Goal: Check status: Check status

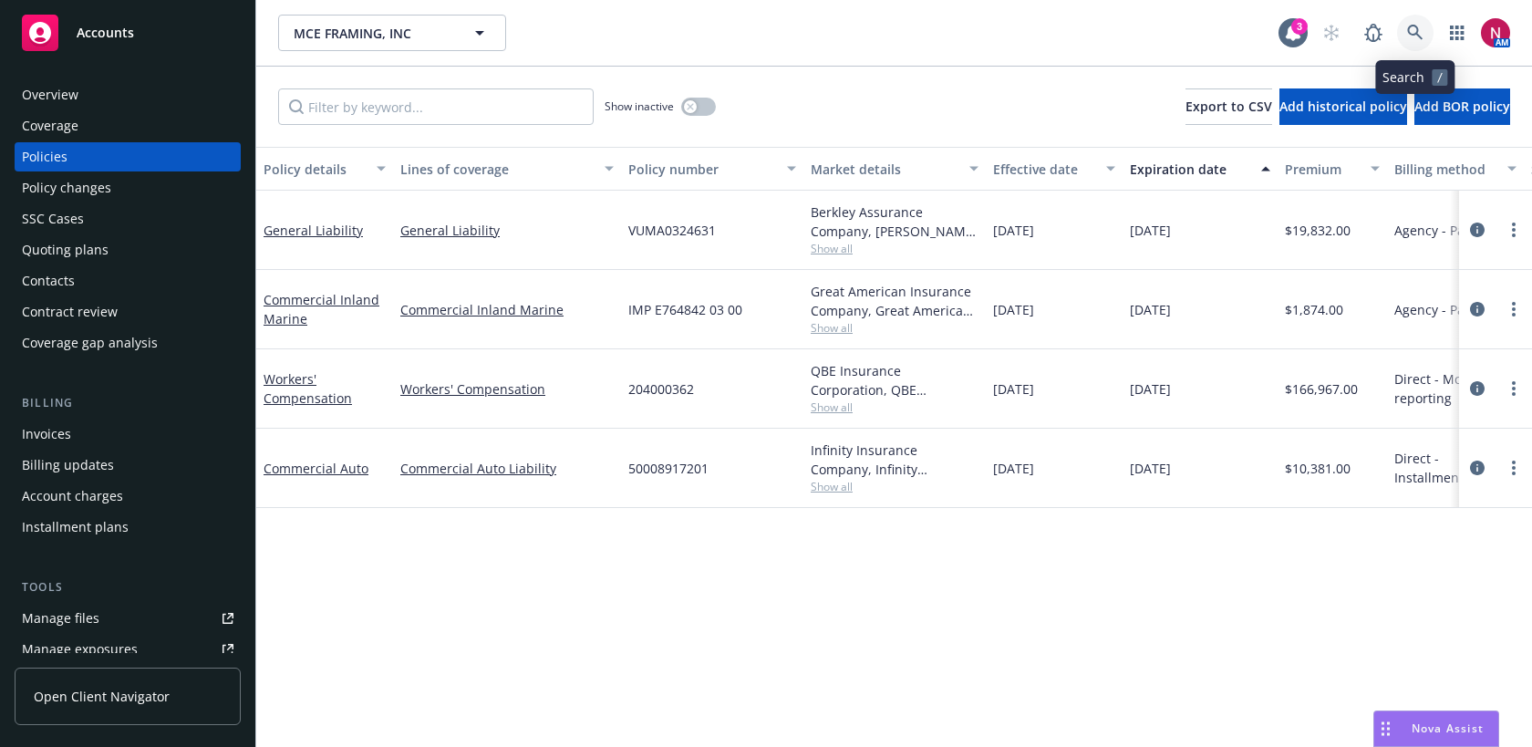
click at [1399, 36] on link at bounding box center [1415, 33] width 36 height 36
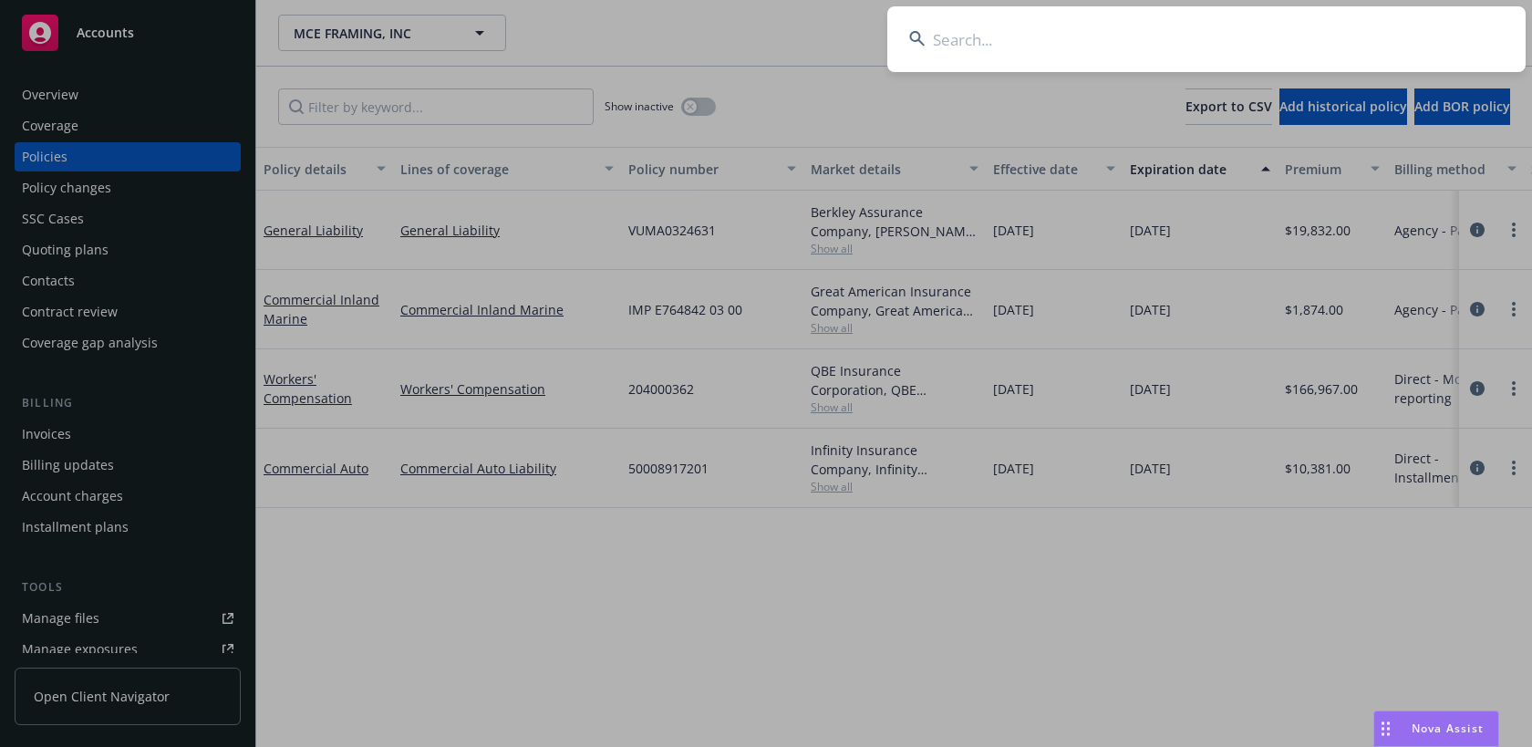
click at [1387, 30] on input at bounding box center [1206, 39] width 638 height 66
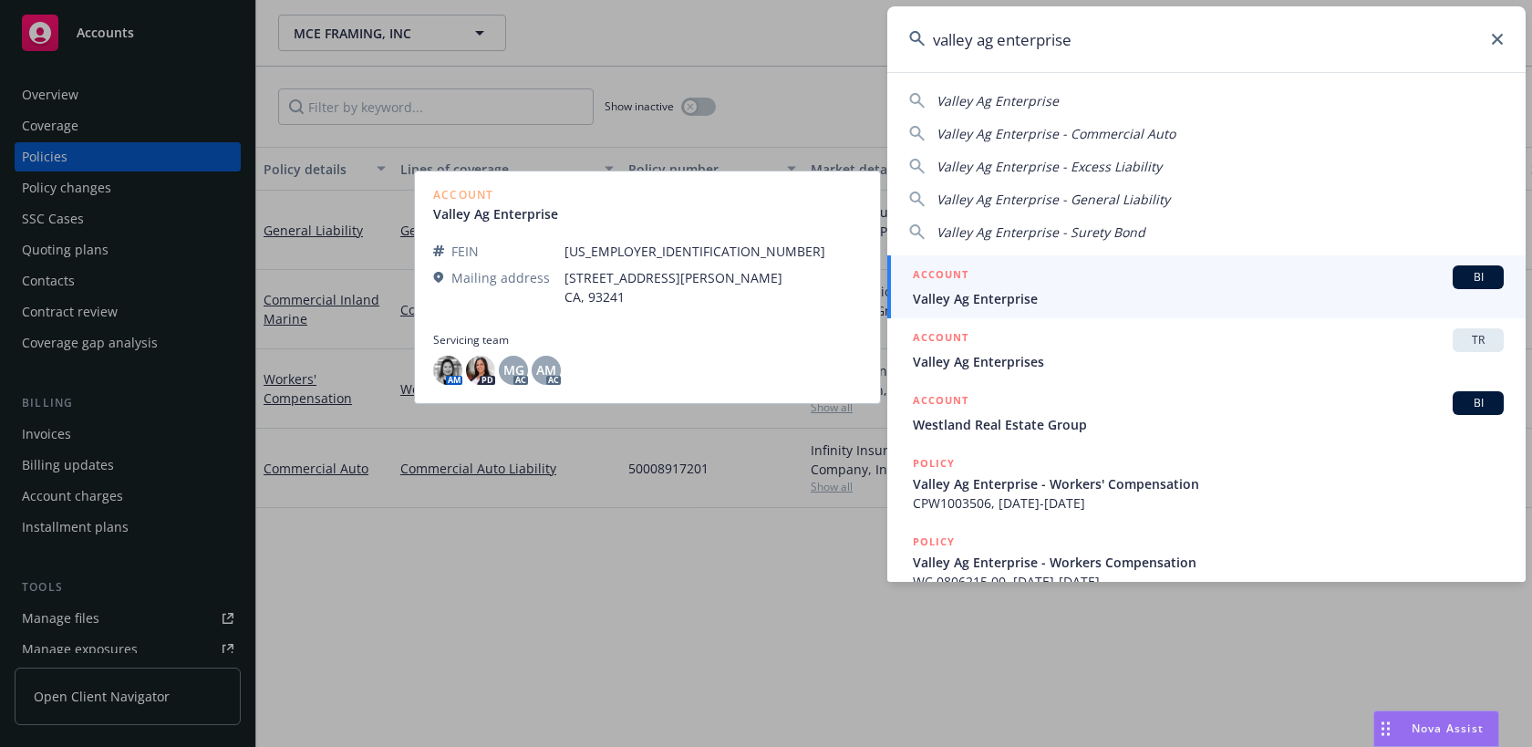
type input "valley ag enterprise"
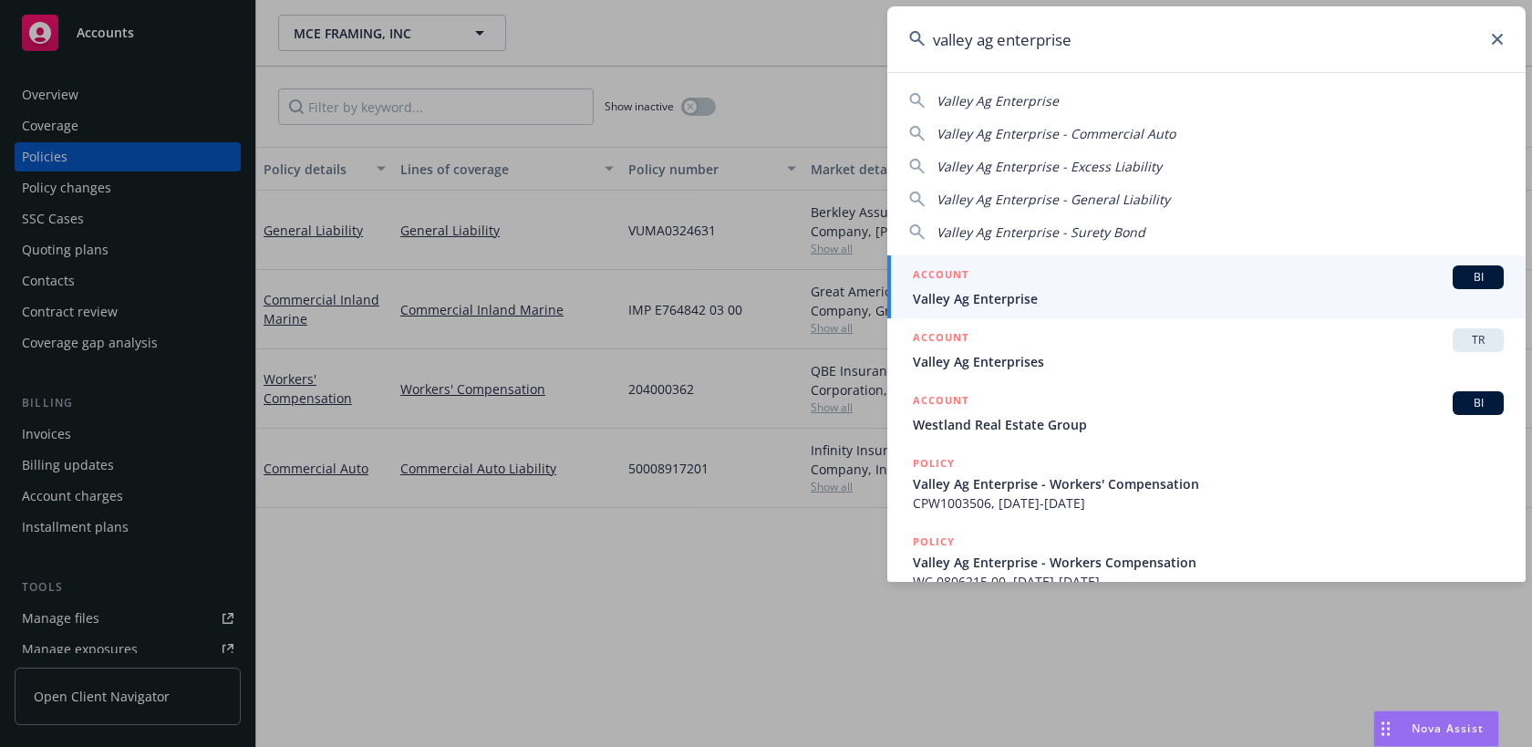
click at [1115, 294] on span "Valley Ag Enterprise" at bounding box center [1208, 298] width 591 height 19
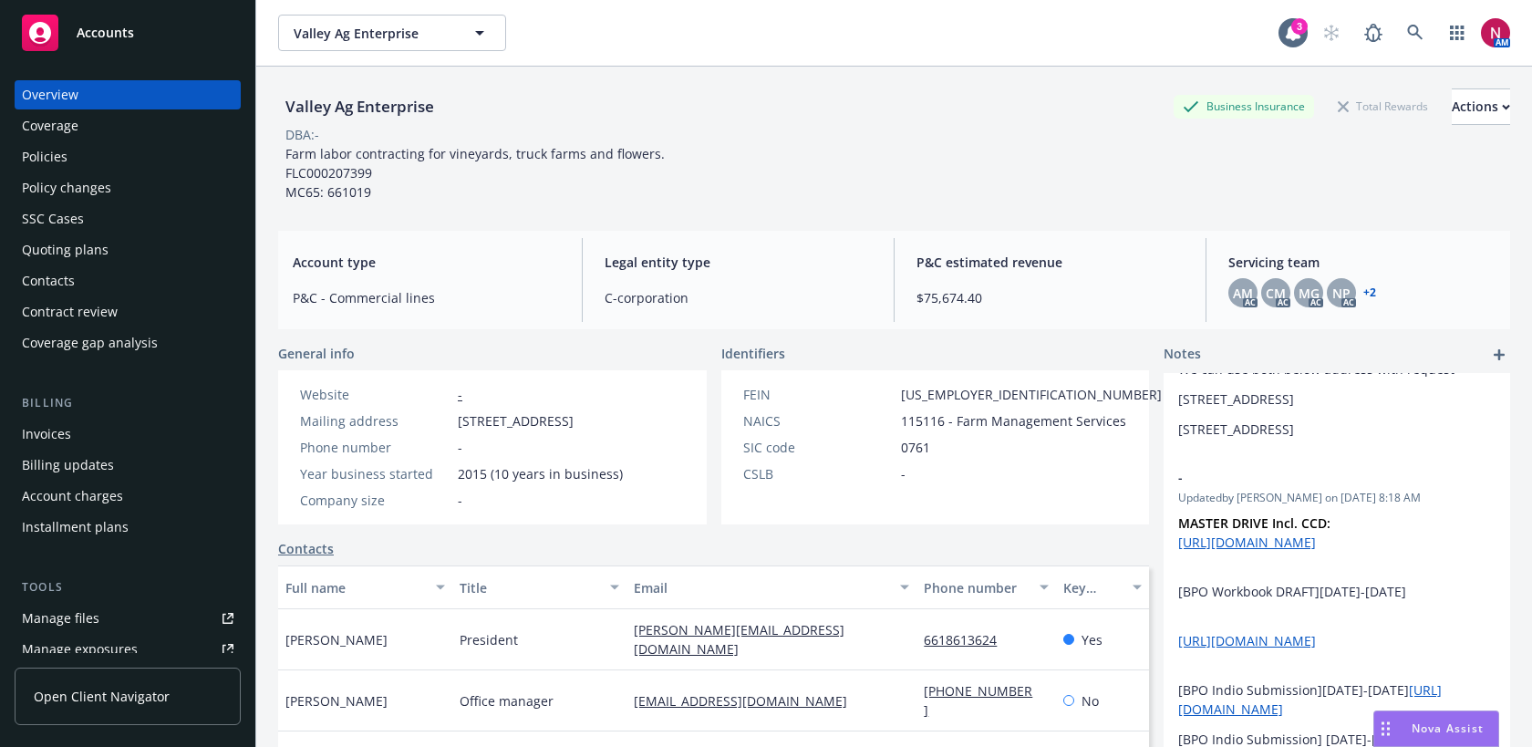
click at [101, 147] on div "Policies" at bounding box center [128, 156] width 212 height 29
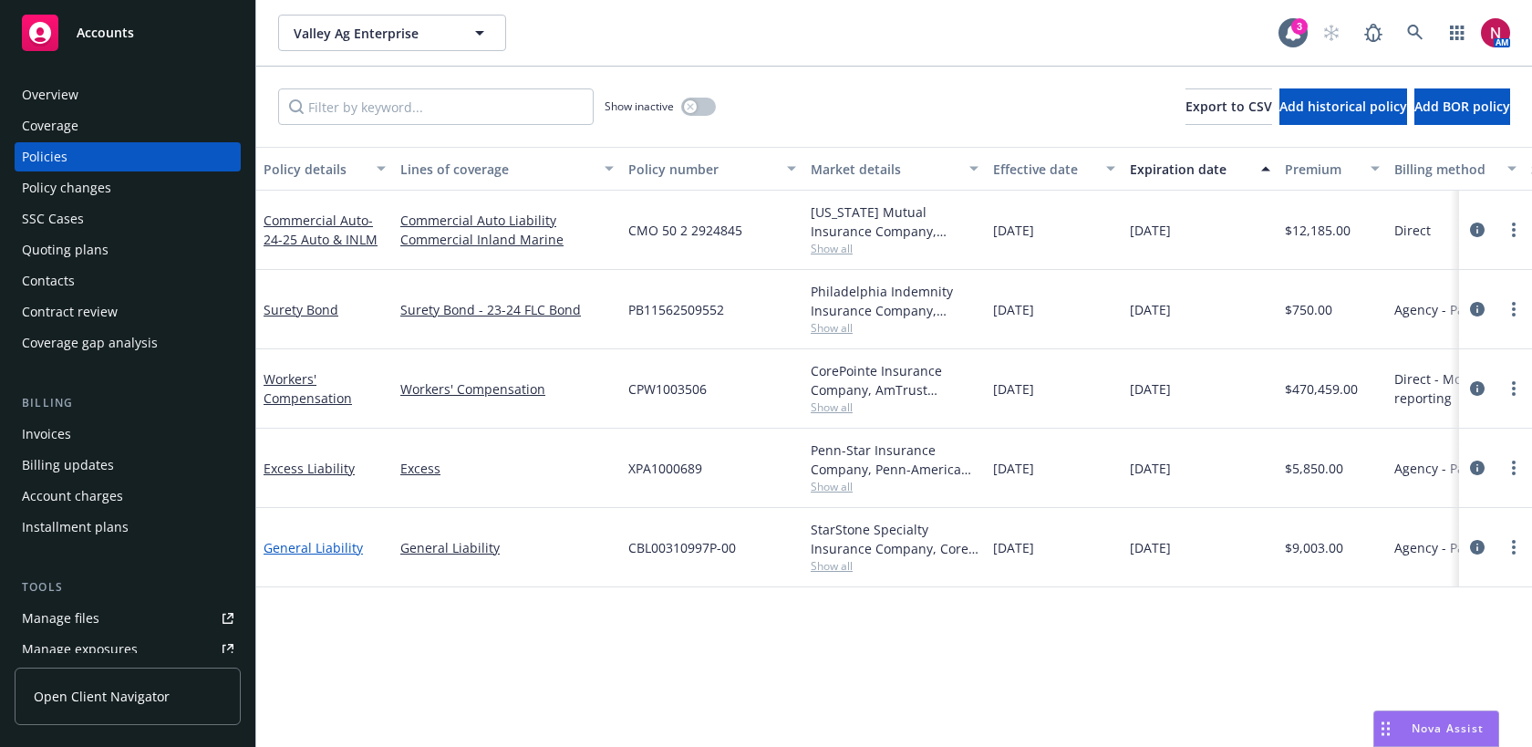
click at [333, 552] on link "General Liability" at bounding box center [312, 547] width 99 height 17
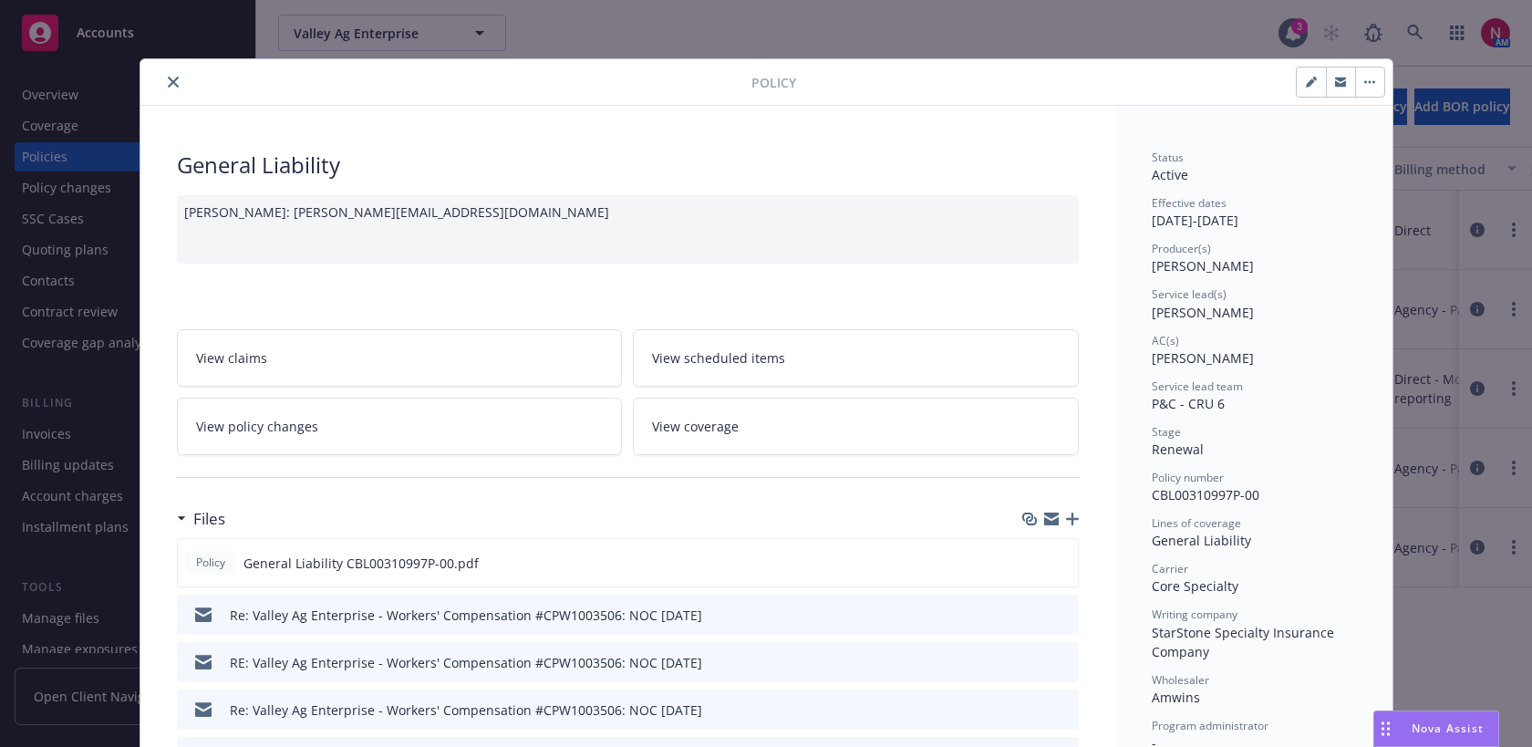
click at [174, 81] on icon "close" at bounding box center [173, 82] width 11 height 11
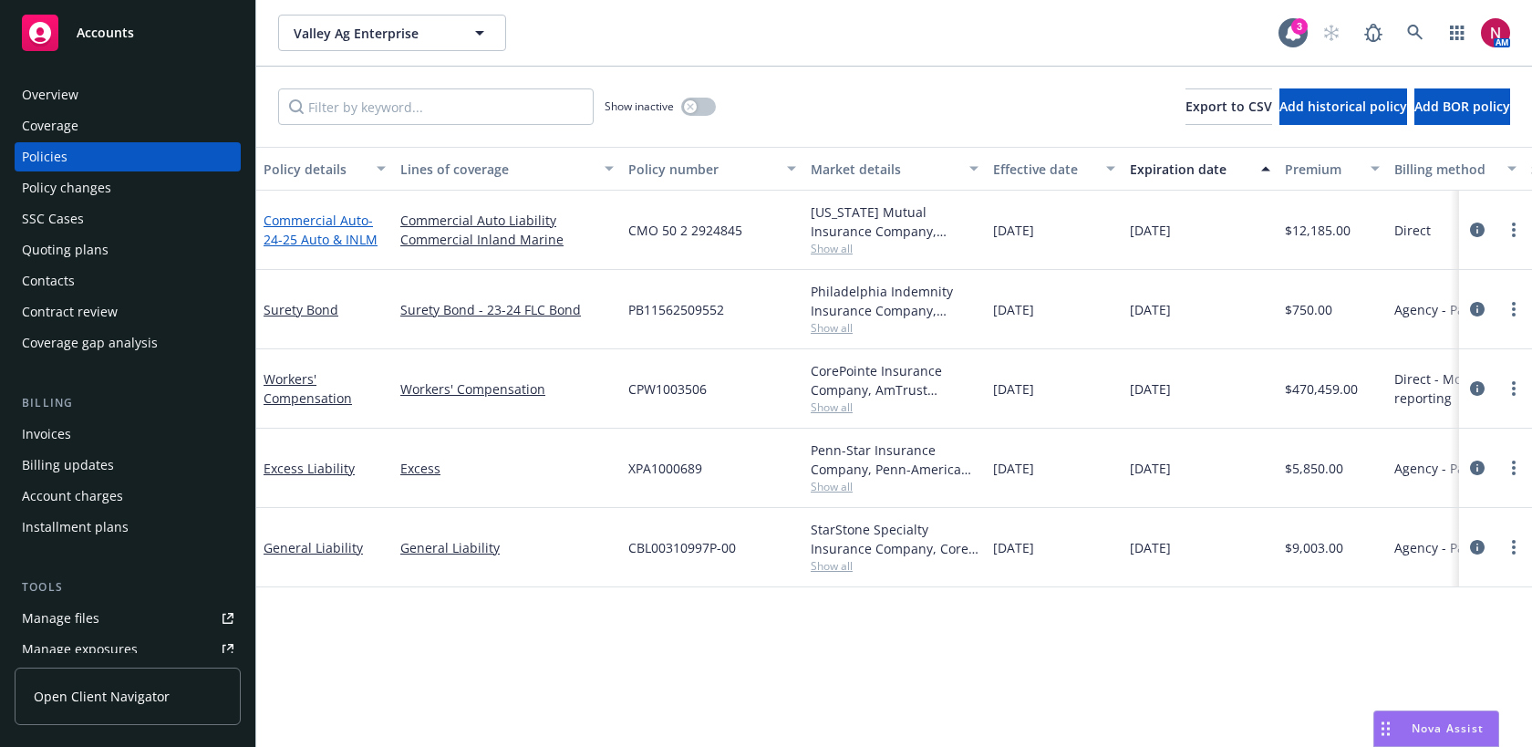
click at [359, 239] on span "- 24-25 Auto & INLM" at bounding box center [320, 230] width 114 height 36
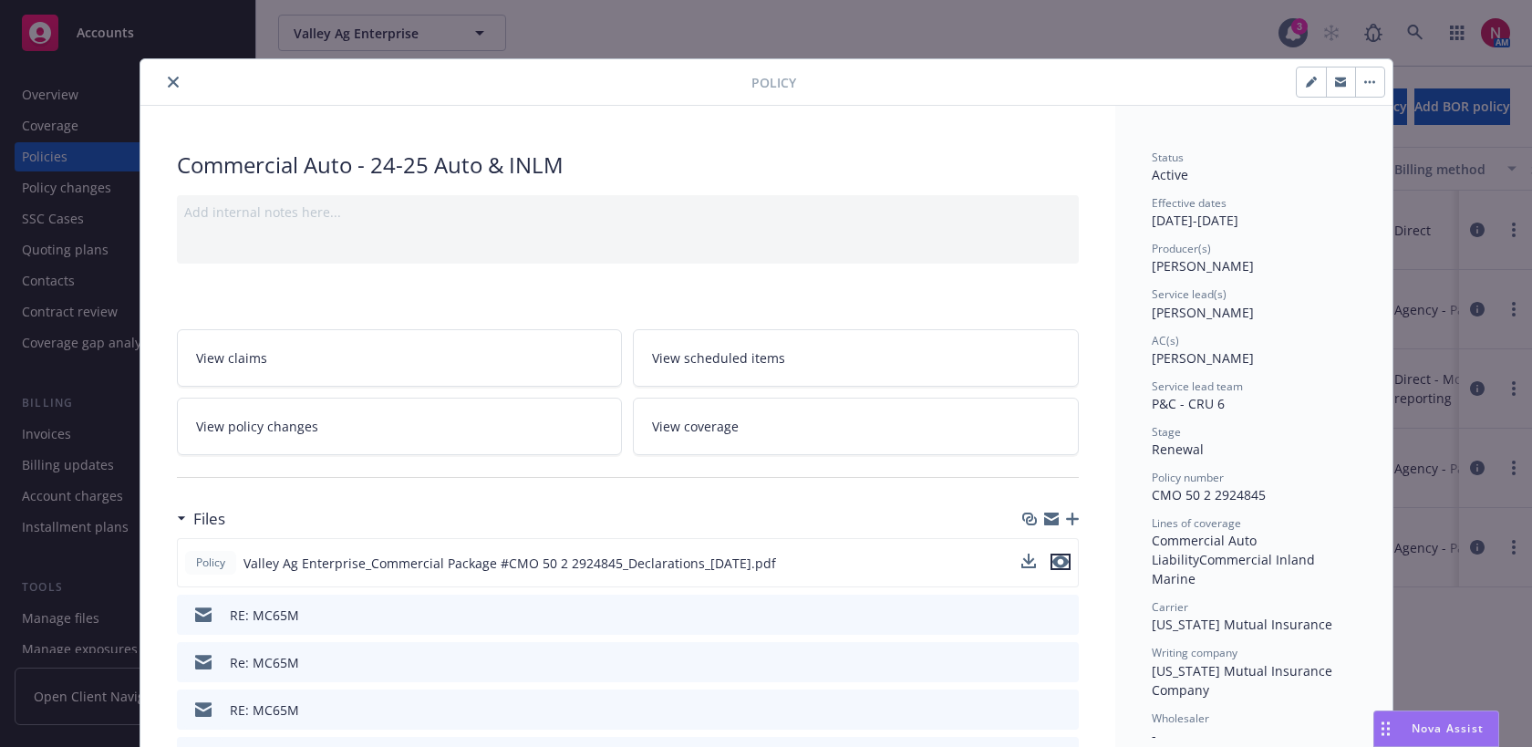
click at [1053, 564] on icon "preview file" at bounding box center [1060, 561] width 16 height 13
click at [166, 81] on button "close" at bounding box center [173, 82] width 22 height 22
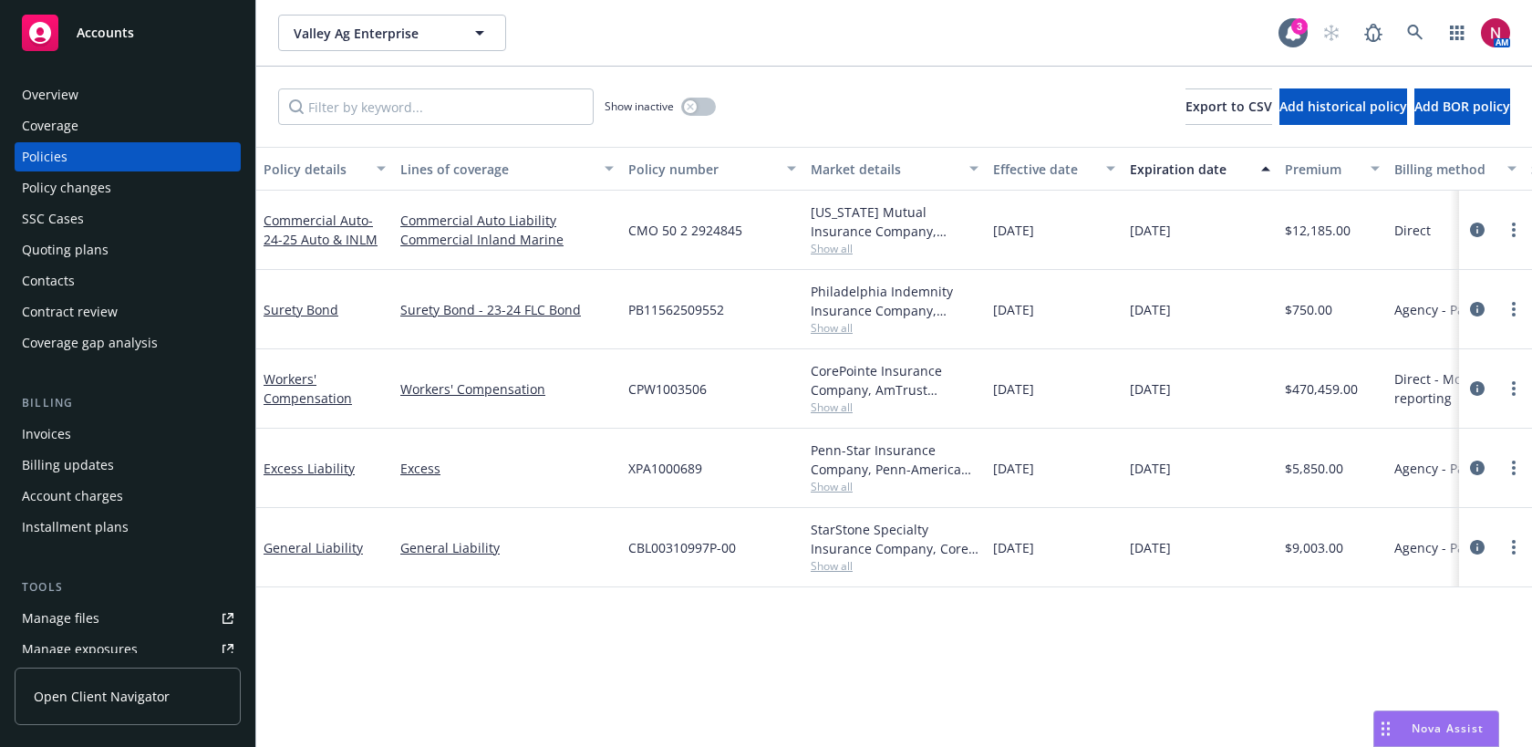
click at [92, 254] on div "Quoting plans" at bounding box center [65, 249] width 87 height 29
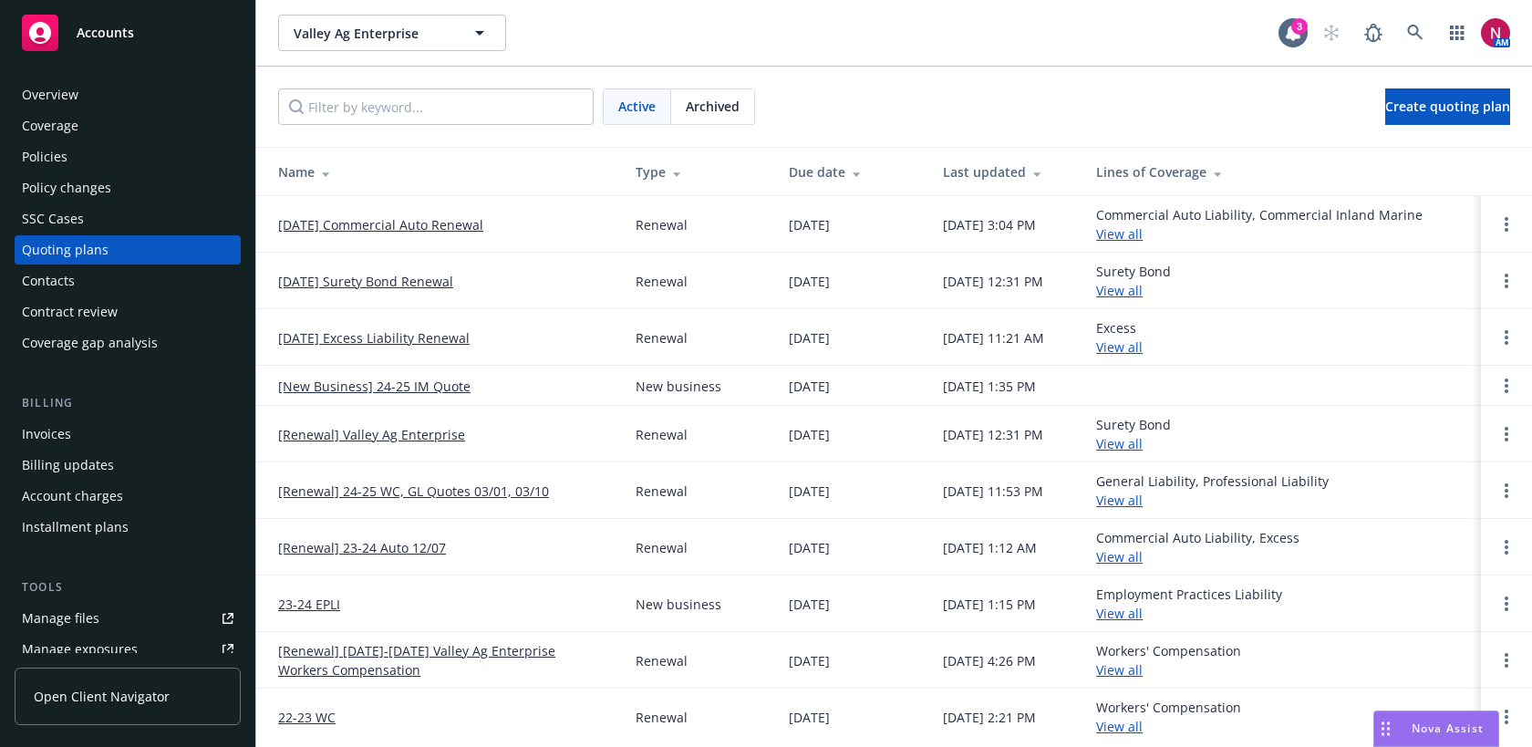
click at [98, 103] on div "Overview" at bounding box center [128, 94] width 212 height 29
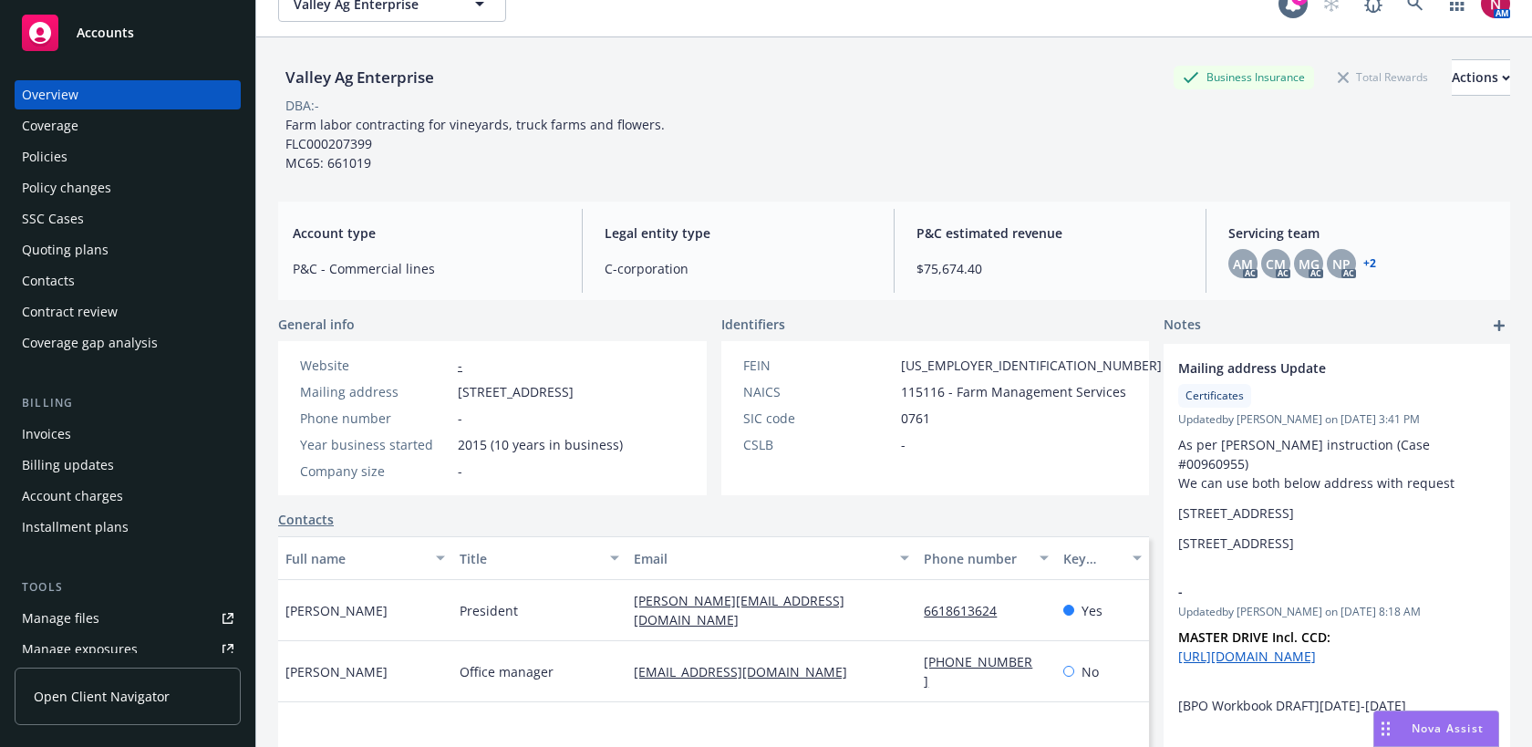
scroll to position [32, 0]
click at [121, 157] on div "Policies" at bounding box center [128, 156] width 212 height 29
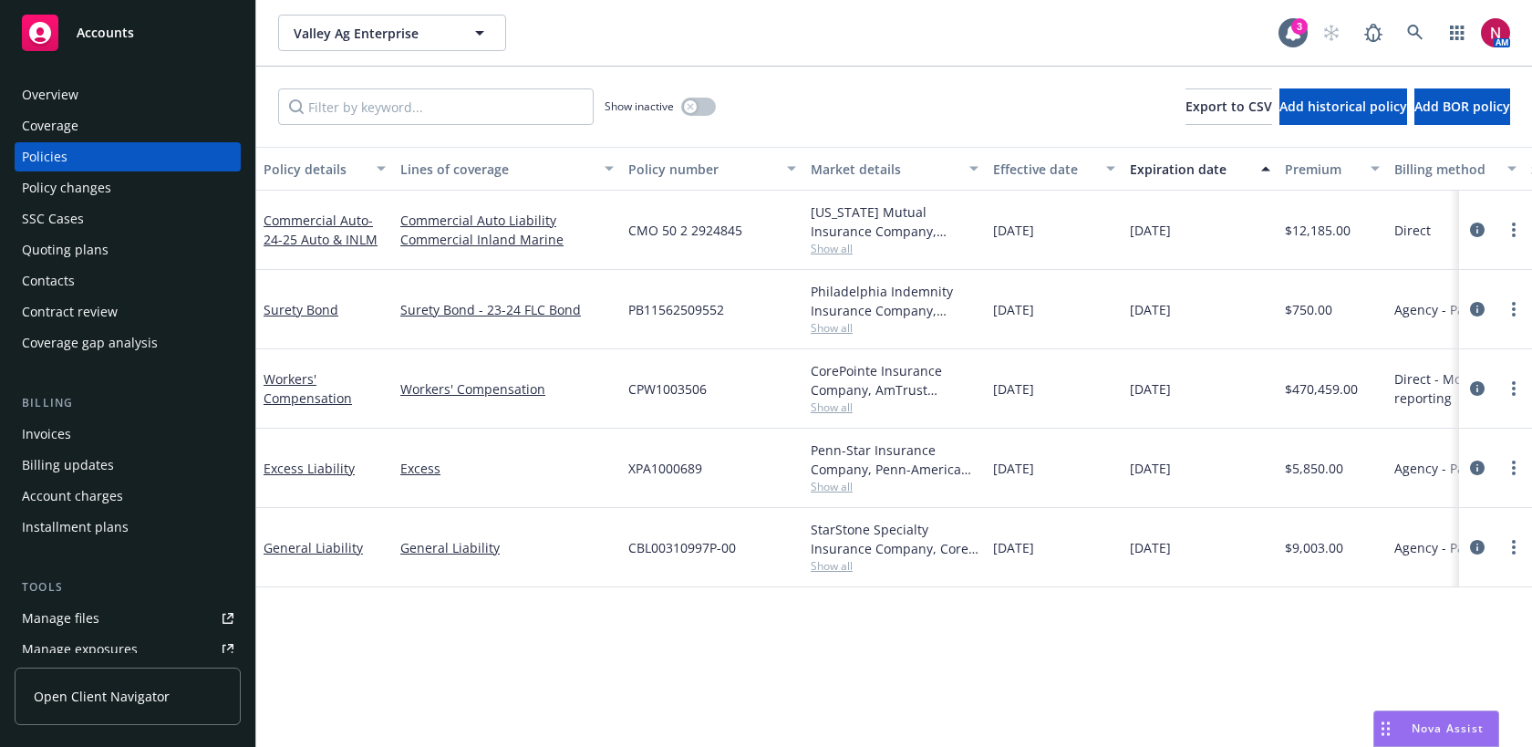
click at [107, 253] on div "Quoting plans" at bounding box center [128, 249] width 212 height 29
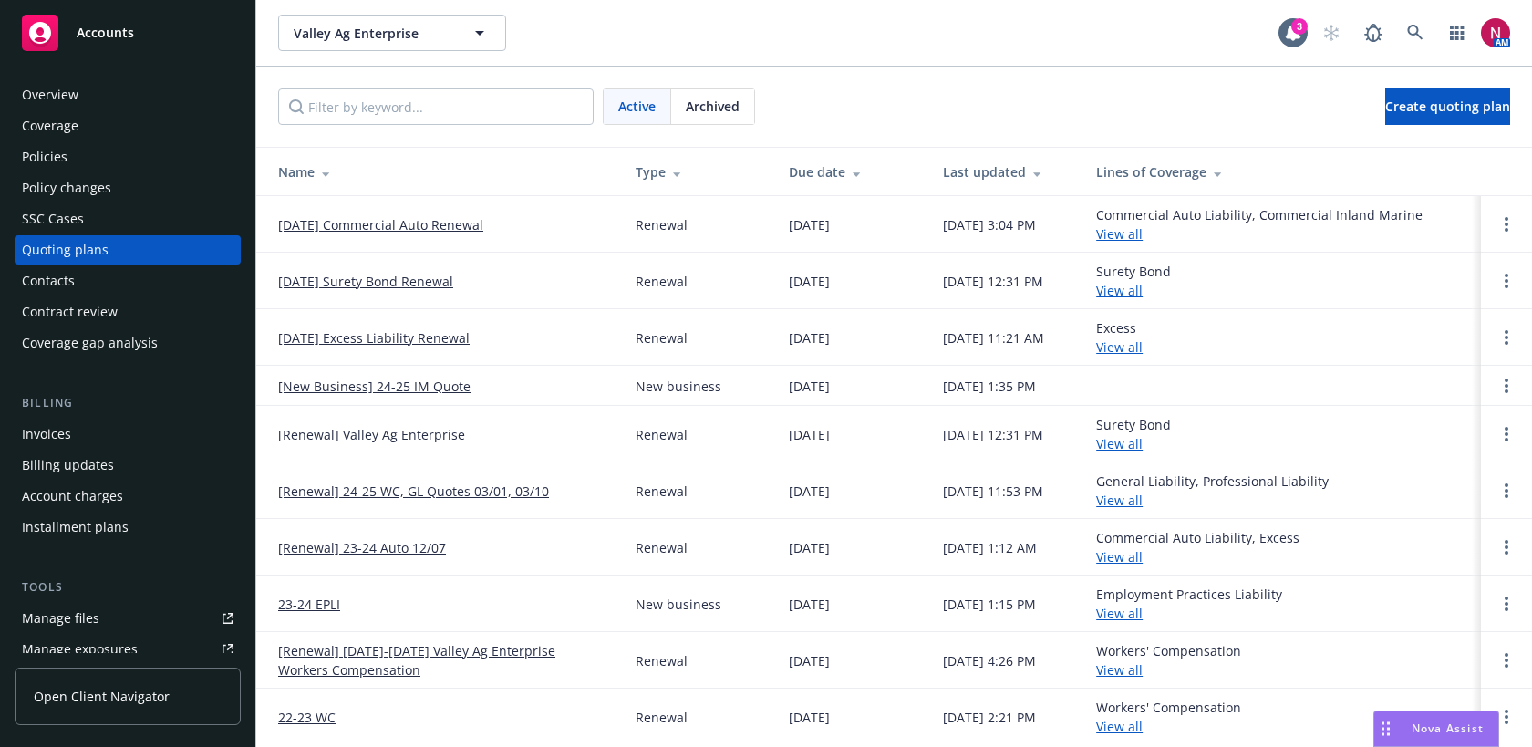
click at [703, 111] on span "Archived" at bounding box center [713, 106] width 54 height 19
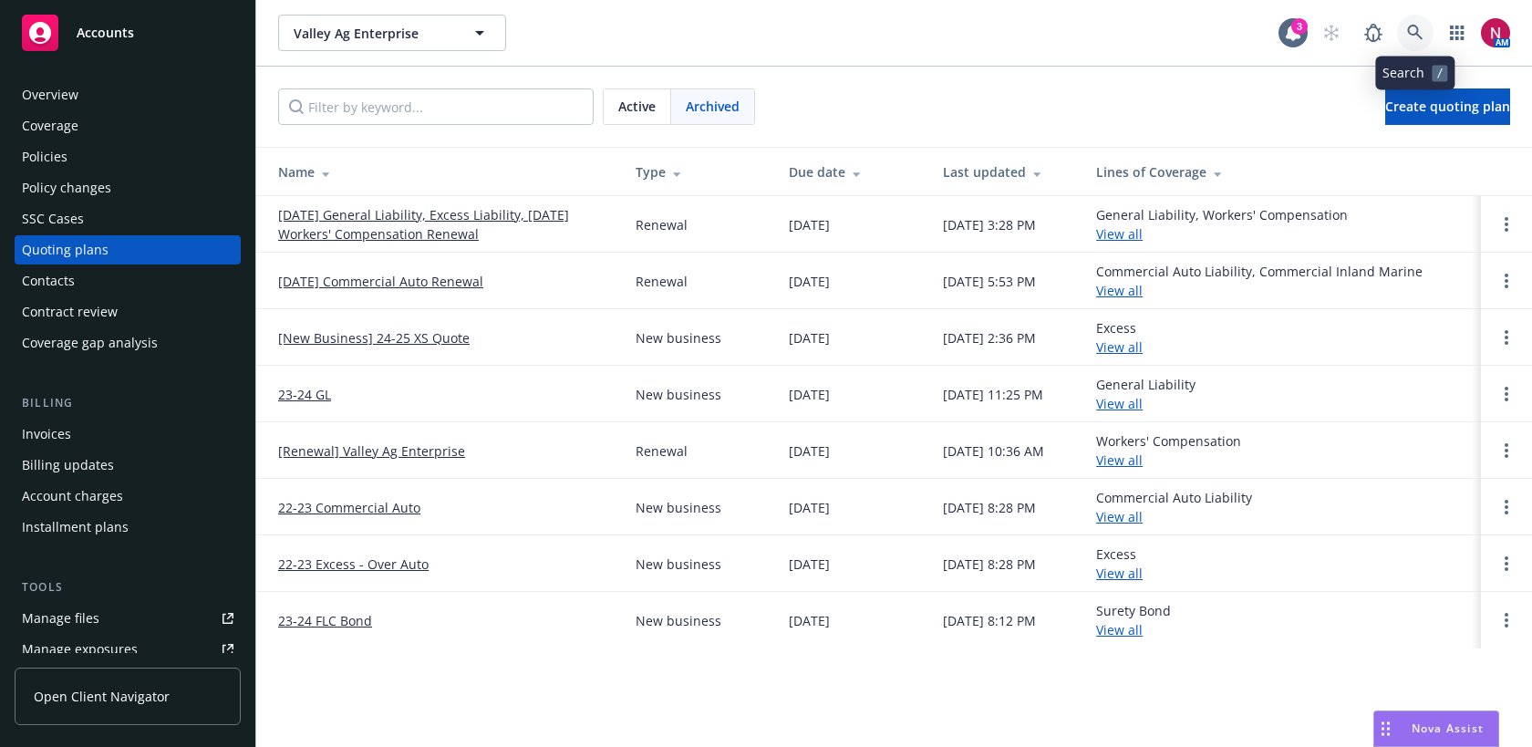
click at [1415, 30] on icon at bounding box center [1415, 33] width 16 height 16
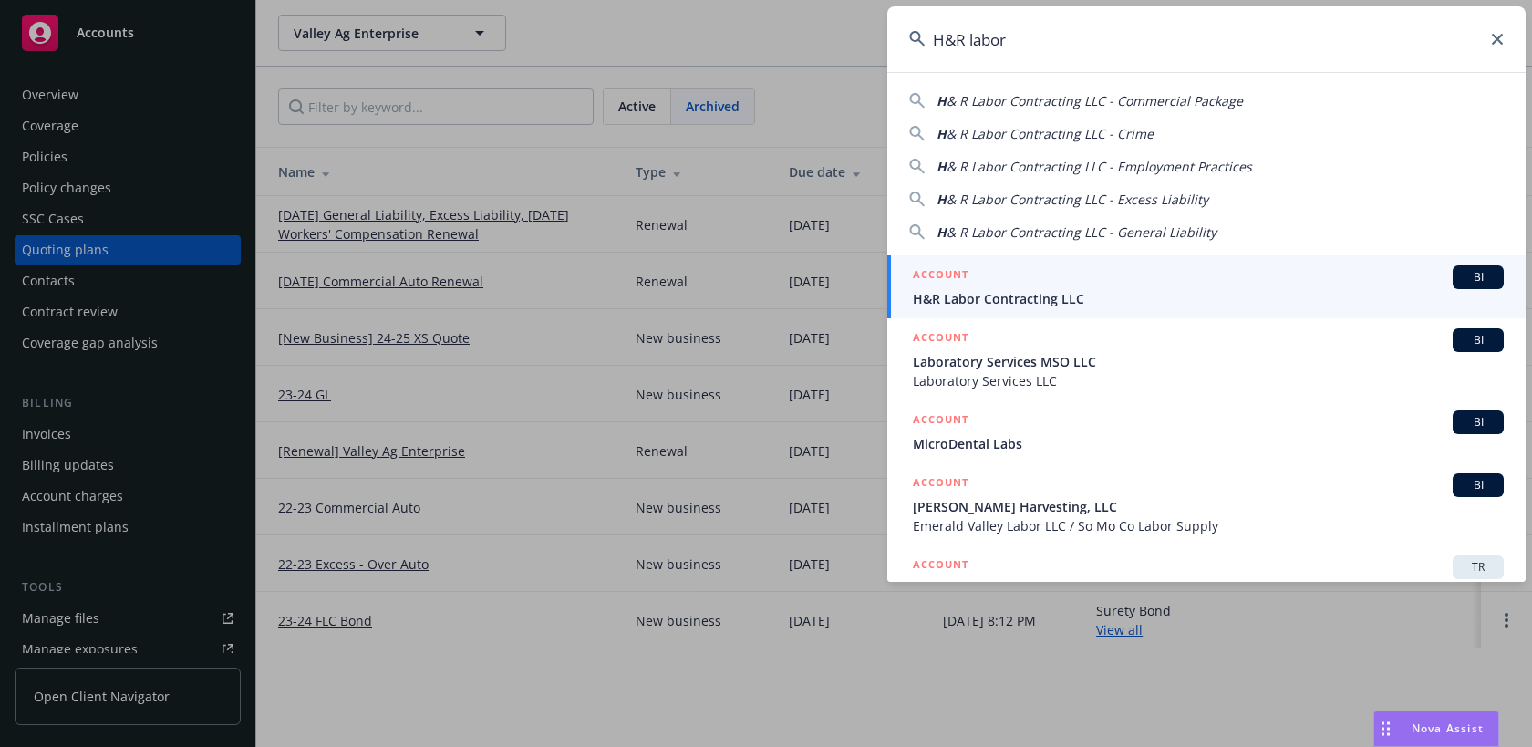
type input "H&R labor"
click at [1234, 281] on div "ACCOUNT BI" at bounding box center [1208, 277] width 591 height 24
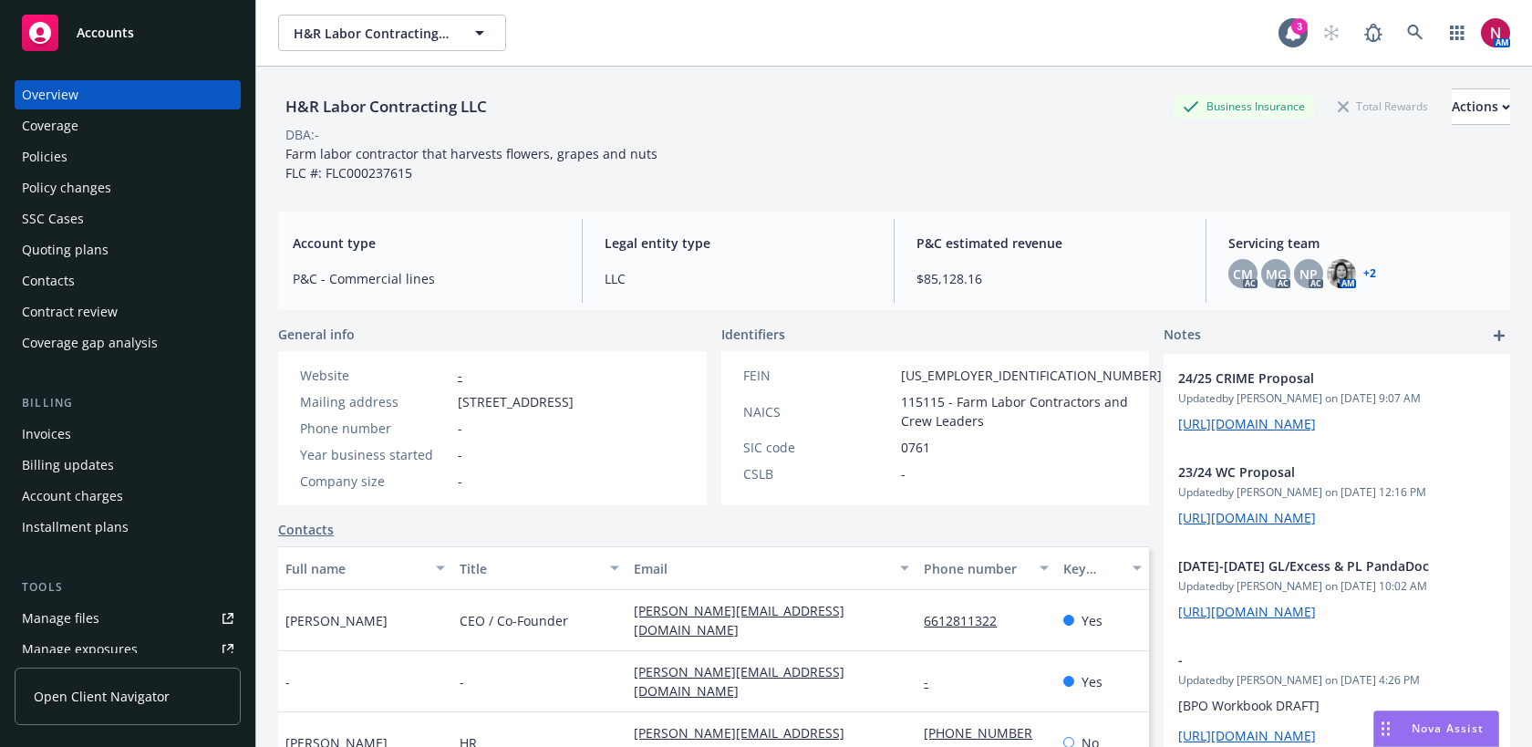
click at [88, 151] on div "Policies" at bounding box center [128, 156] width 212 height 29
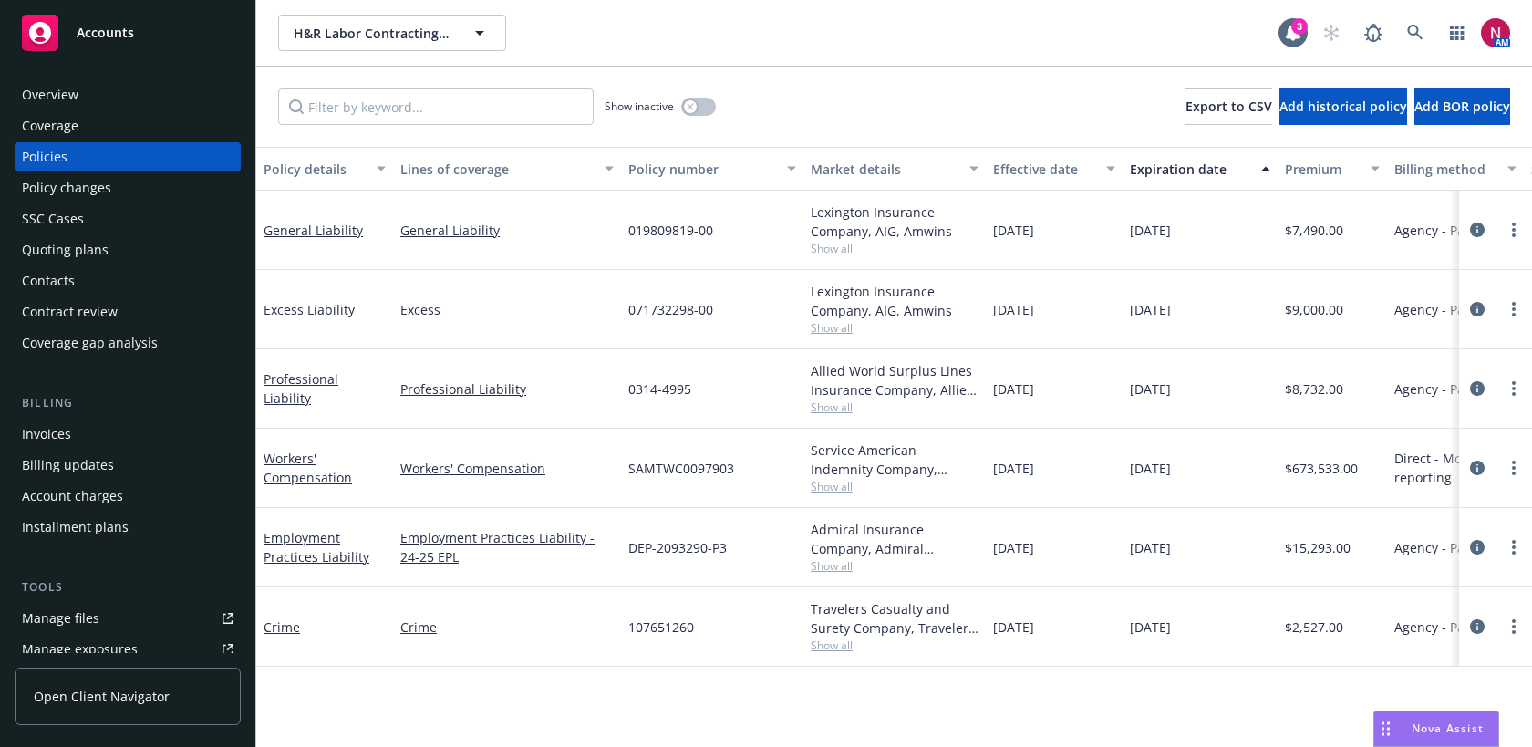
click at [835, 408] on span "Show all" at bounding box center [895, 406] width 168 height 15
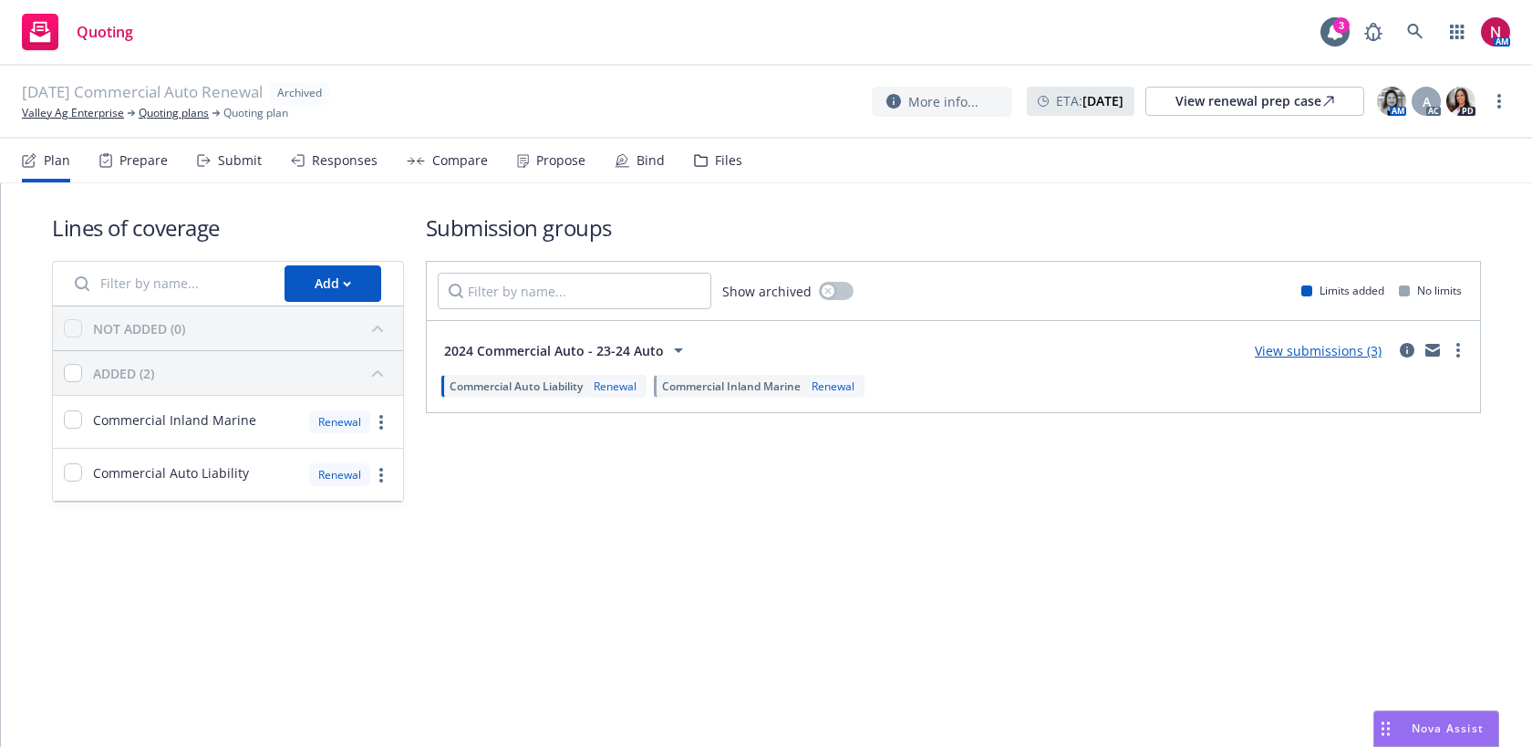
click at [241, 179] on div "Submit" at bounding box center [229, 161] width 65 height 44
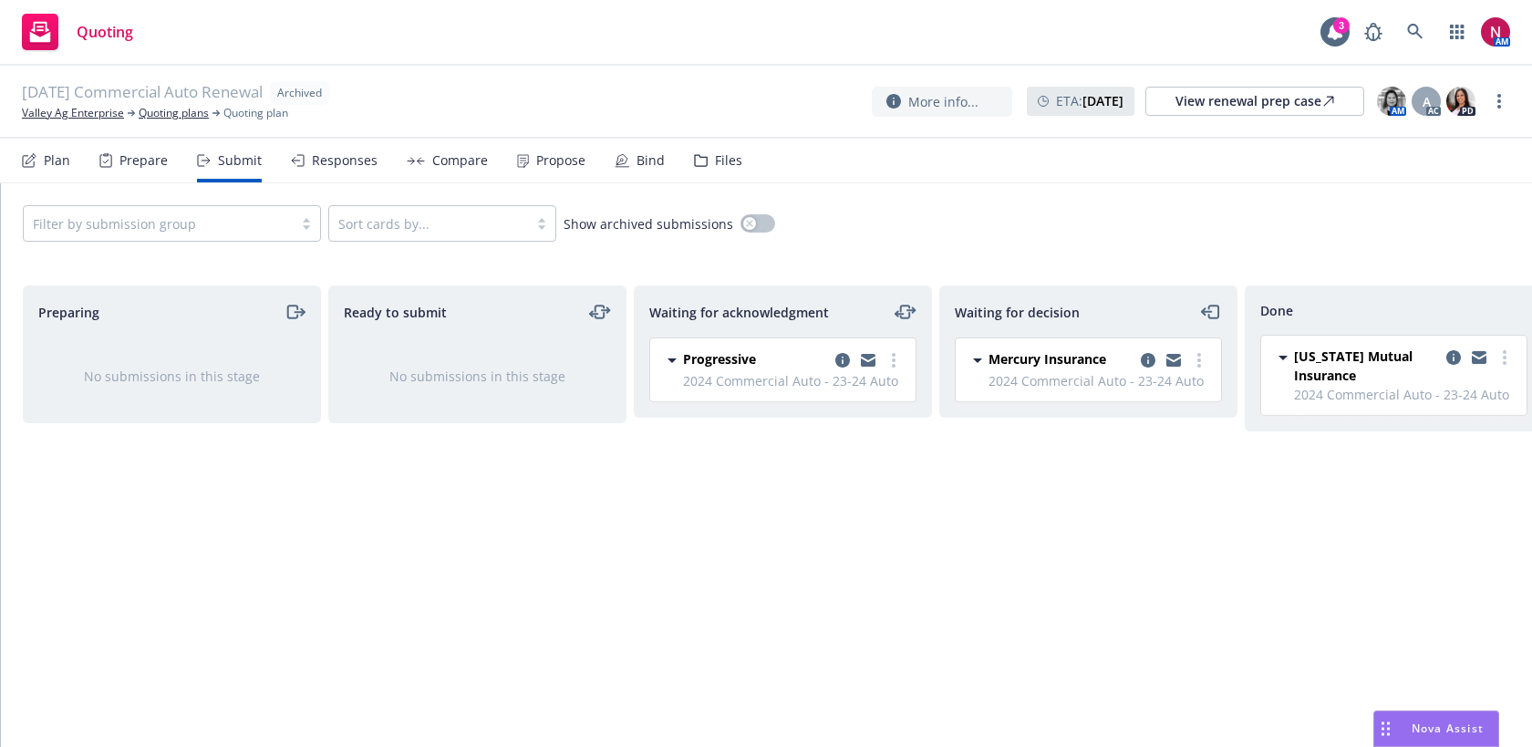
click at [335, 149] on div "Responses" at bounding box center [334, 161] width 87 height 44
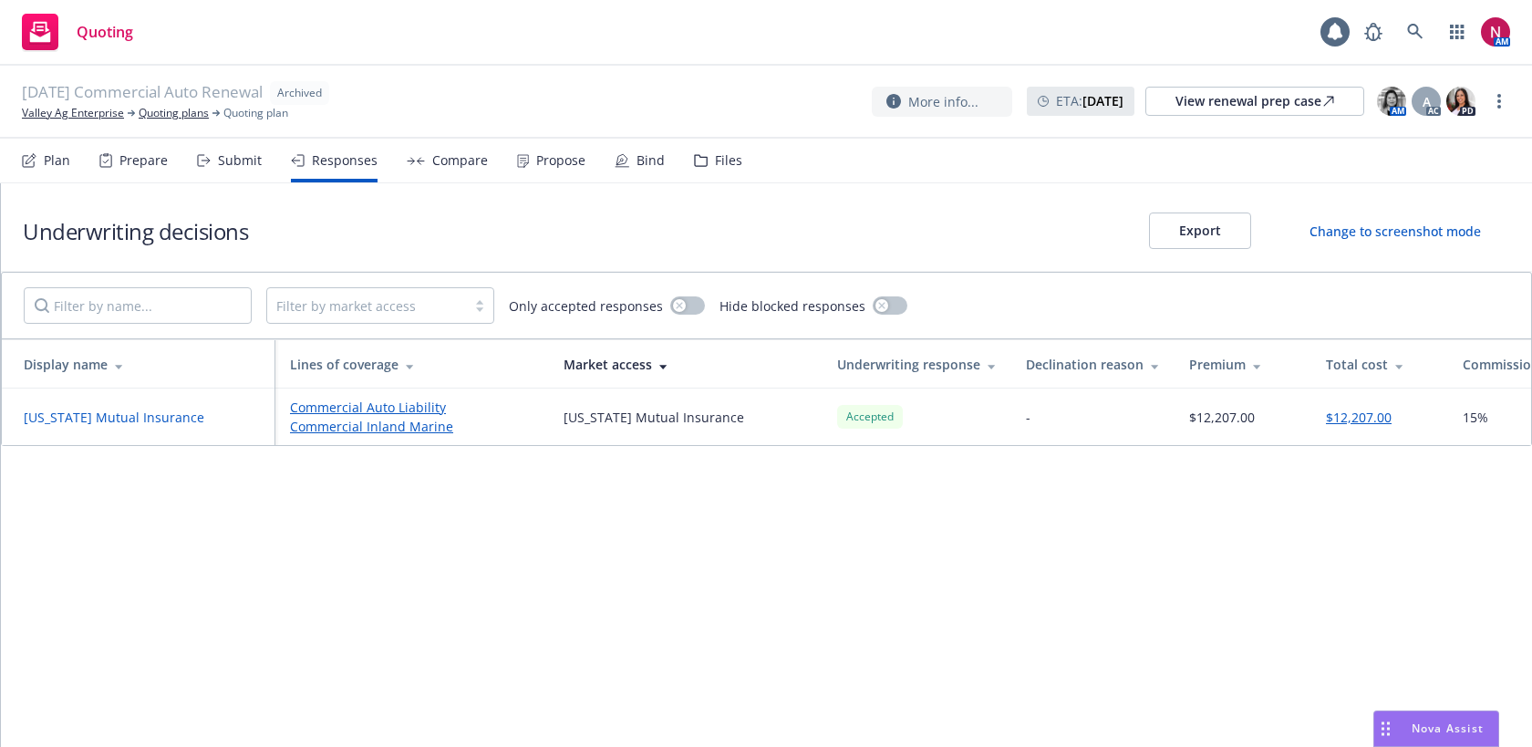
click at [716, 171] on div "Files" at bounding box center [718, 161] width 48 height 44
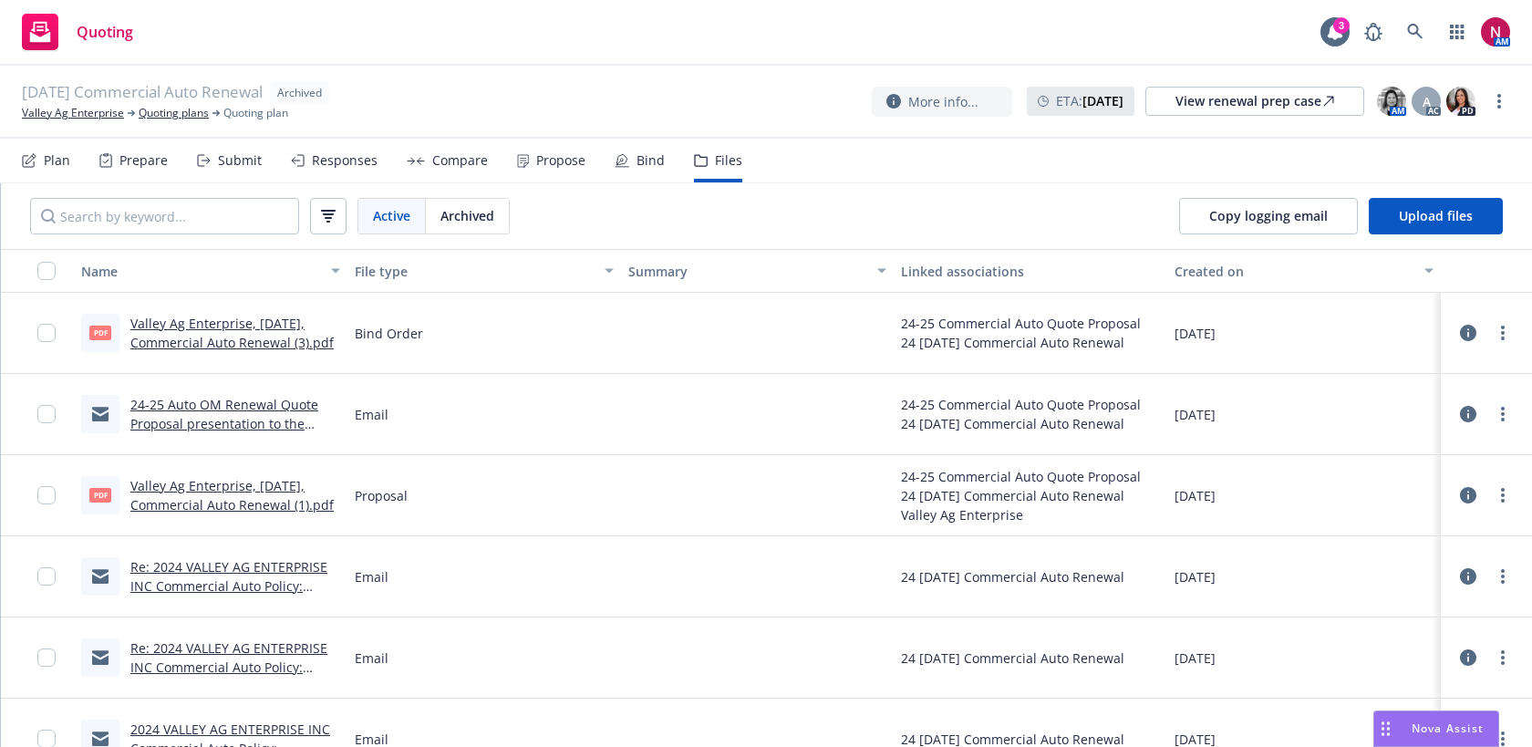
click at [249, 345] on link "Valley Ag Enterprise, [DATE], Commercial Auto Renewal (3).pdf" at bounding box center [231, 333] width 203 height 36
